Goal: Transaction & Acquisition: Obtain resource

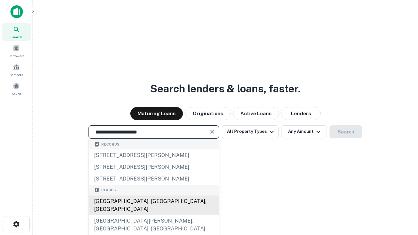
click at [154, 215] on div "[GEOGRAPHIC_DATA], [GEOGRAPHIC_DATA], [GEOGRAPHIC_DATA]" at bounding box center [154, 206] width 130 height 20
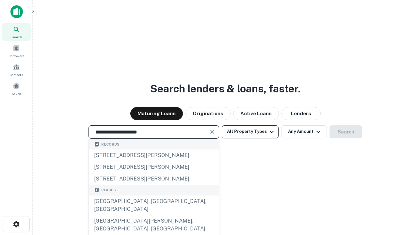
type input "**********"
click at [250, 132] on button "All Property Types" at bounding box center [250, 131] width 57 height 13
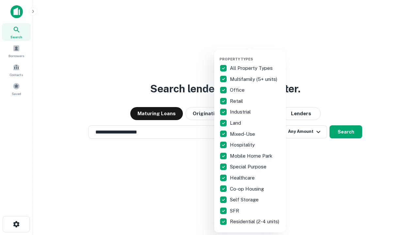
click at [256, 55] on button "button" at bounding box center [256, 55] width 72 height 0
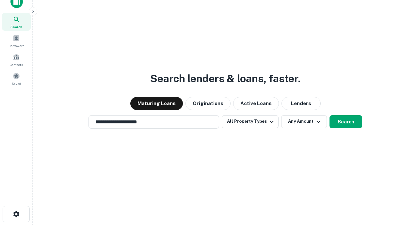
scroll to position [4, 79]
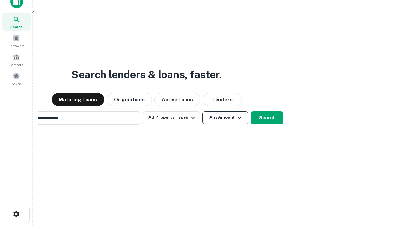
click at [203, 111] on button "Any Amount" at bounding box center [226, 117] width 46 height 13
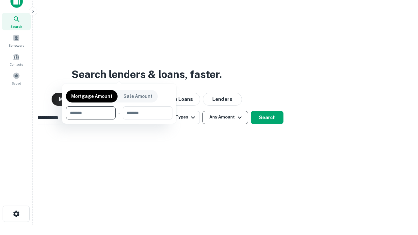
scroll to position [47, 185]
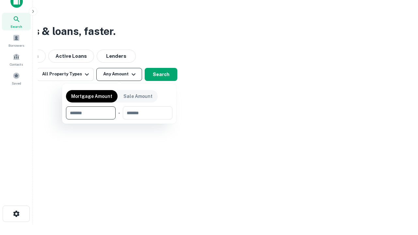
type input "*******"
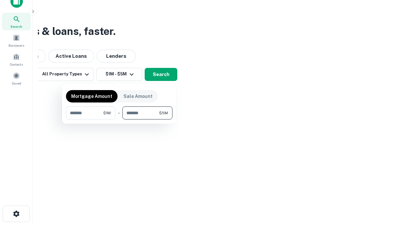
type input "*******"
click at [119, 120] on button "button" at bounding box center [119, 120] width 107 height 0
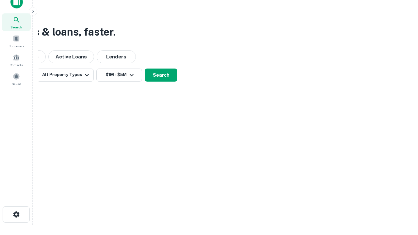
scroll to position [4, 121]
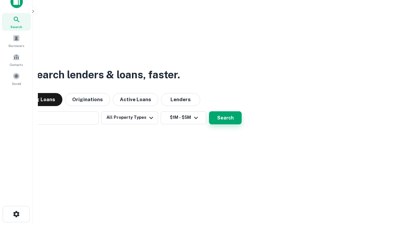
click at [209, 111] on button "Search" at bounding box center [225, 117] width 33 height 13
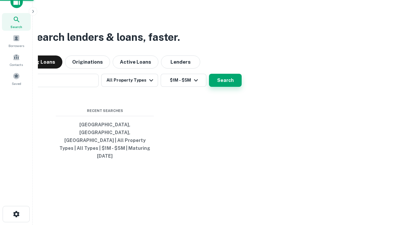
scroll to position [17, 185]
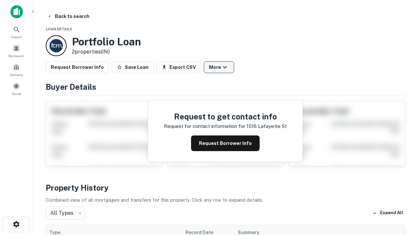
click at [219, 67] on button "More" at bounding box center [219, 67] width 30 height 12
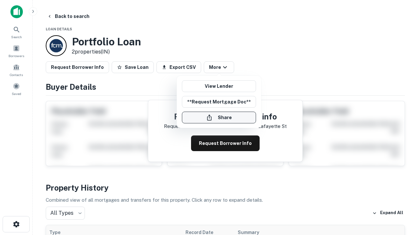
click at [219, 118] on button "Share" at bounding box center [219, 118] width 74 height 12
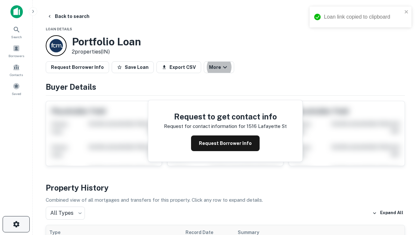
click at [16, 225] on icon "button" at bounding box center [16, 225] width 8 height 8
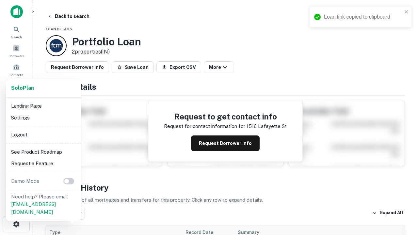
click at [43, 135] on li "Logout" at bounding box center [43, 135] width 70 height 12
